Goal: Ask a question: Seek information or help from site administrators or community

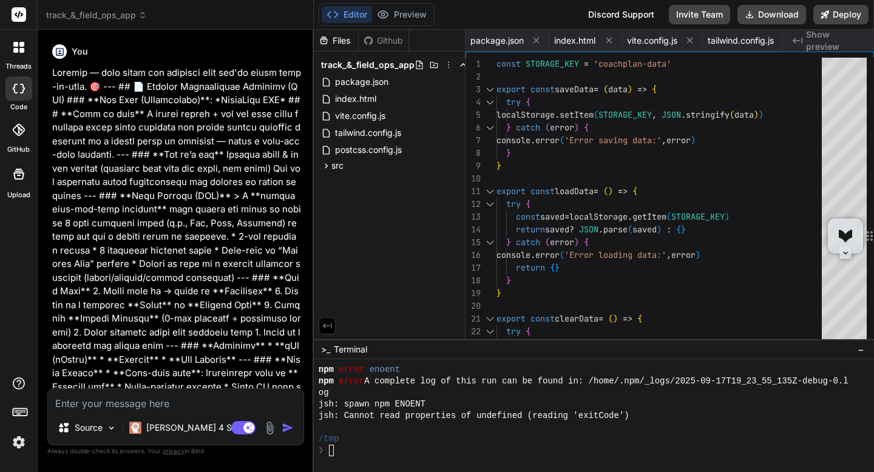
scroll to position [3876, 0]
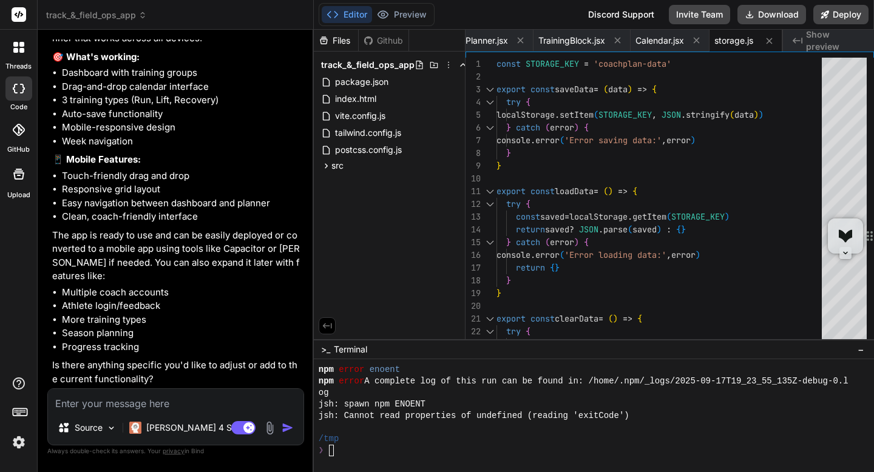
click at [823, 46] on span "Show preview" at bounding box center [835, 41] width 58 height 24
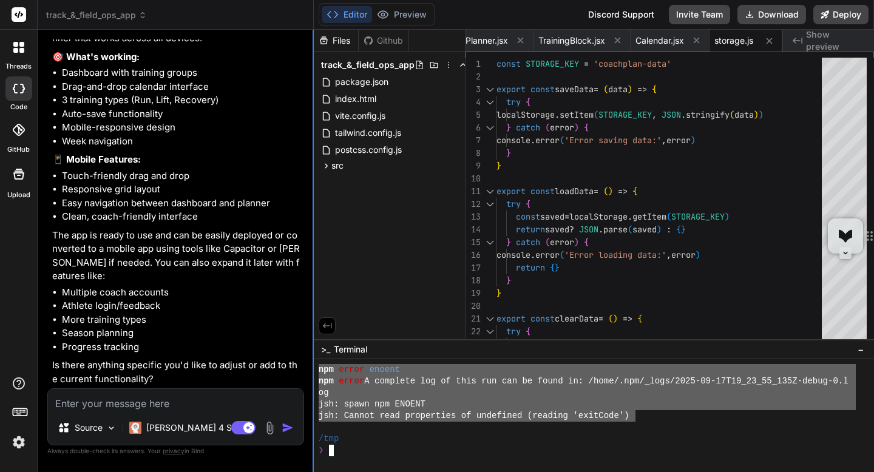
drag, startPoint x: 638, startPoint y: 422, endPoint x: 313, endPoint y: 366, distance: 329.0
click at [313, 366] on div "track_&_field_ops_app Created with Pixso. Bind AI Web Search Created with Pixso…" at bounding box center [456, 236] width 837 height 472
click at [172, 401] on textarea at bounding box center [176, 400] width 256 height 22
paste textarea "npm error enoent npm error A complete log of this run can be found in: /home/.n…"
type textarea "npm error enoent npm error A complete log of this run can be found in: /home/.n…"
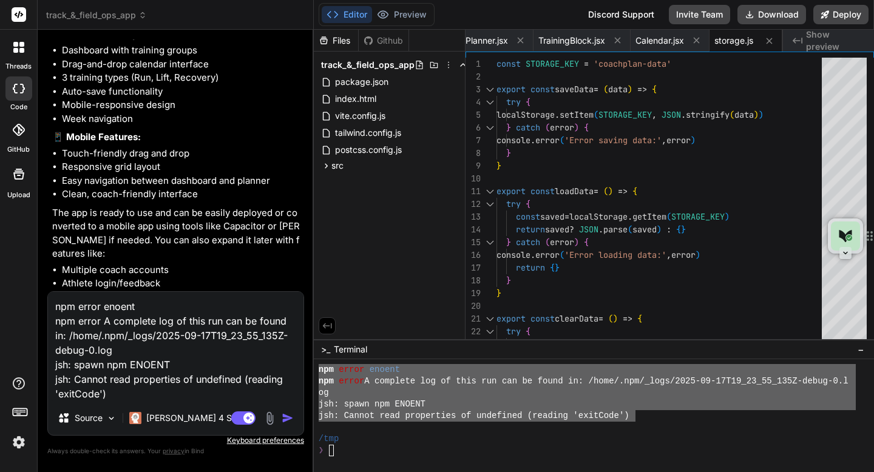
type textarea "x"
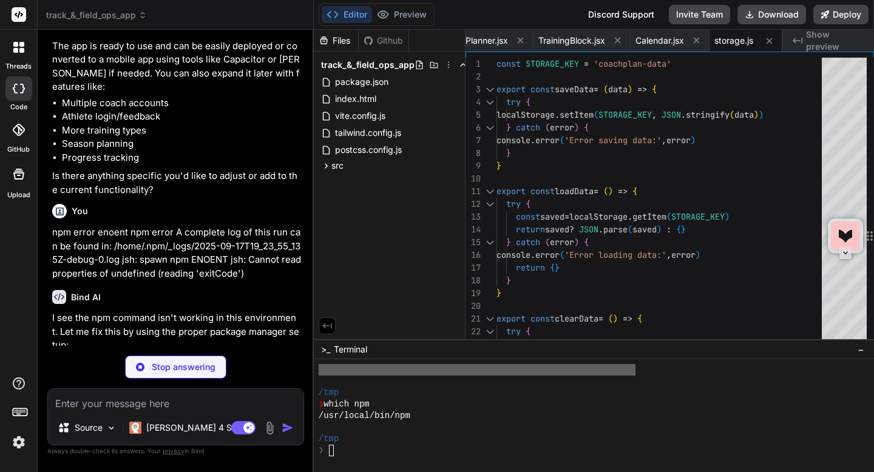
scroll to position [4188, 0]
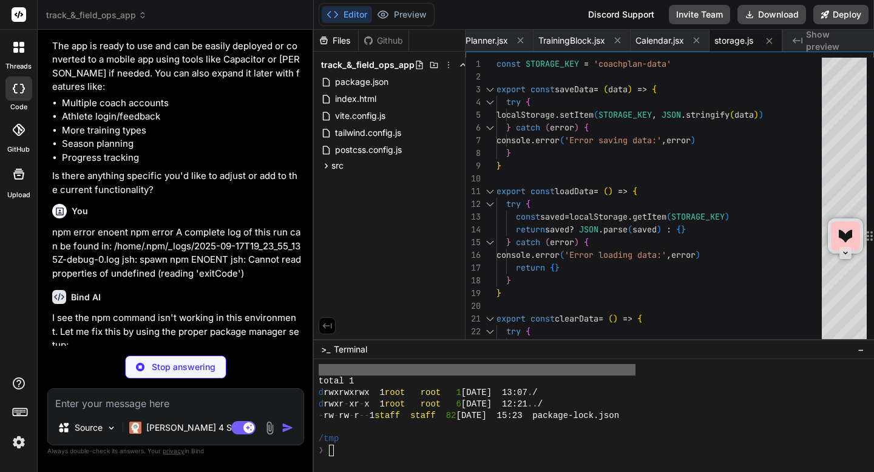
type textarea "x"
type textarea ""postcss": "^[DATE]", "tailwindcss": "^3.3.5", "vite": "^4.5.0" } }"
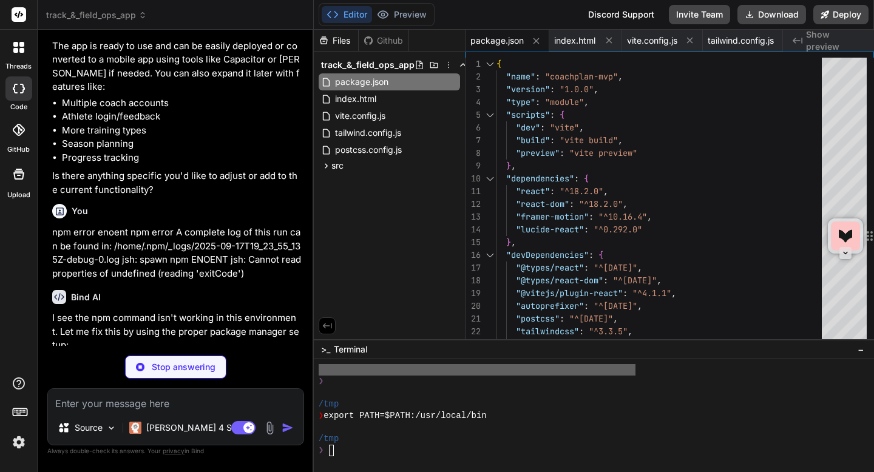
scroll to position [4384, 0]
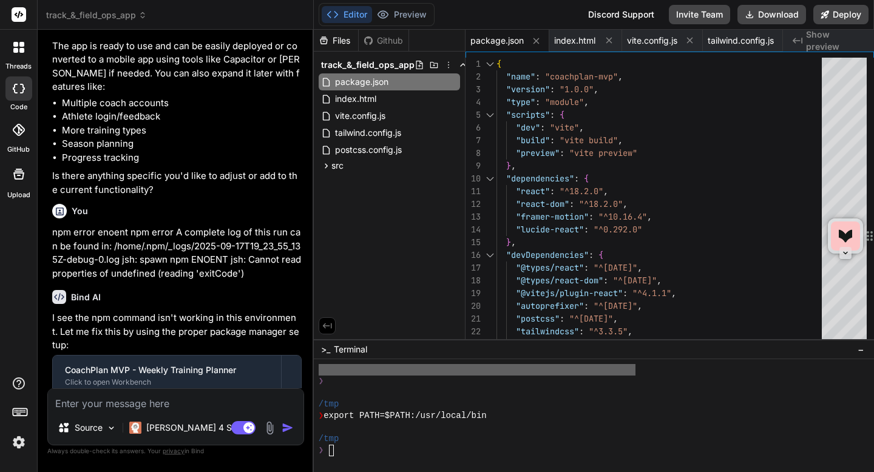
click at [624, 21] on div "Discord Support" at bounding box center [621, 14] width 81 height 19
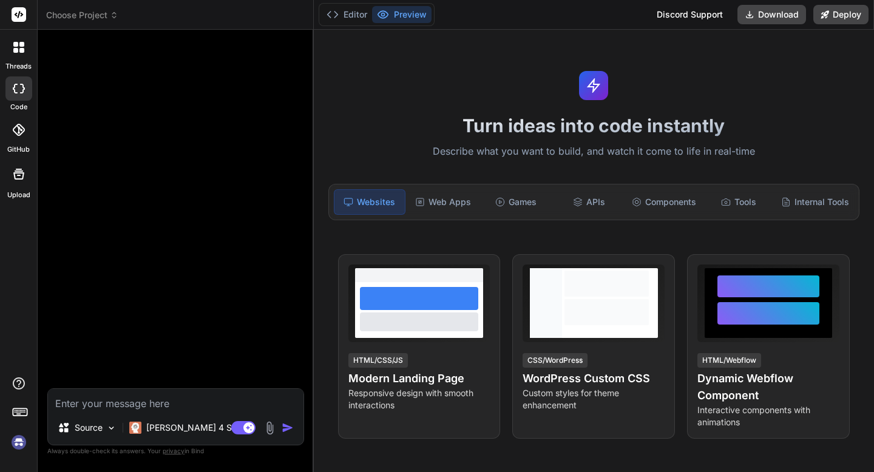
type textarea "x"
click at [21, 442] on img at bounding box center [19, 442] width 21 height 21
